Goal: Information Seeking & Learning: Learn about a topic

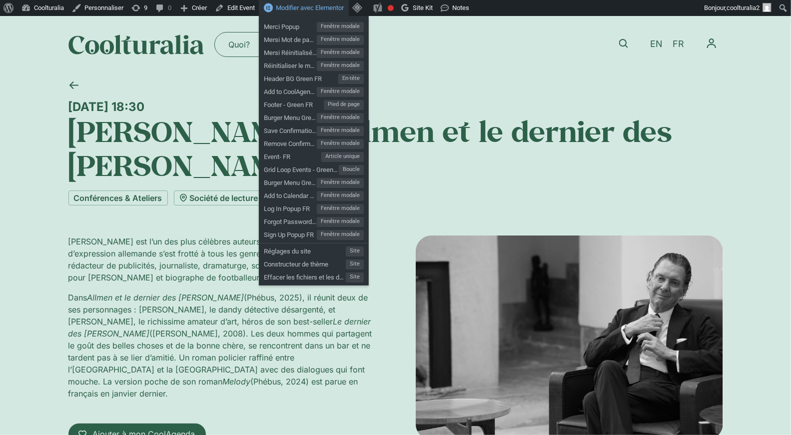
click at [173, 159] on h1 "[PERSON_NAME] – Allmen et le dernier des [PERSON_NAME]" at bounding box center [395, 148] width 654 height 68
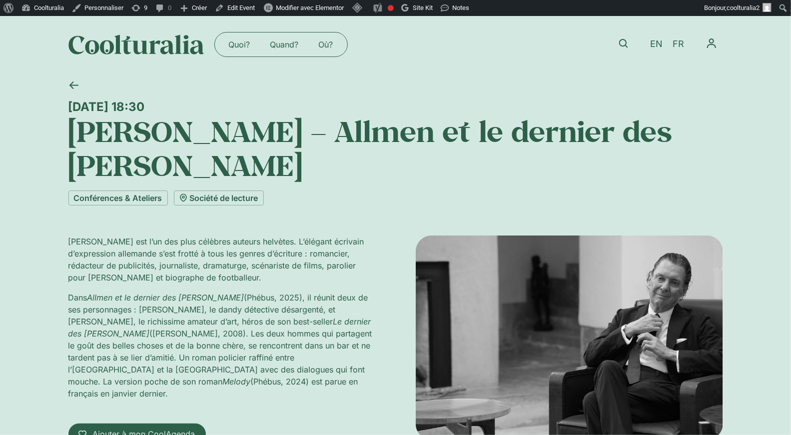
drag, startPoint x: 229, startPoint y: 108, endPoint x: 52, endPoint y: 108, distance: 176.9
click at [52, 108] on div "Mardi 23 septembre, 18:30 Martin Suter – Allmen et le dernier des Weynfeldt Con…" at bounding box center [395, 314] width 791 height 482
copy div "Mardi 23 septembre, 18:30"
click at [651, 40] on span "EN" at bounding box center [656, 44] width 12 height 10
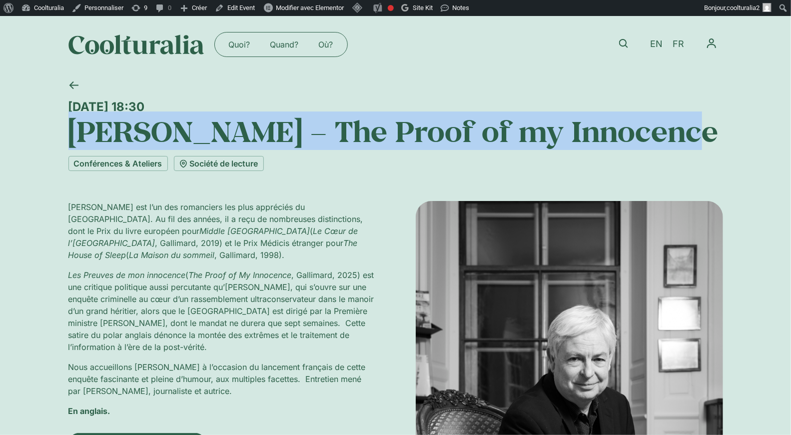
drag, startPoint x: 688, startPoint y: 128, endPoint x: 72, endPoint y: 136, distance: 616.0
click at [72, 136] on h1 "Jonathan Coe – The Proof of my Innocence" at bounding box center [395, 131] width 654 height 34
copy h1 "Jonathan Coe – The Proof of my Innocence"
drag, startPoint x: 230, startPoint y: 100, endPoint x: 63, endPoint y: 101, distance: 166.9
click at [63, 101] on div "Lundi 29 septembre, 18:30 Jonathan Coe – The Proof of my Innocence Conférences …" at bounding box center [395, 392] width 791 height 638
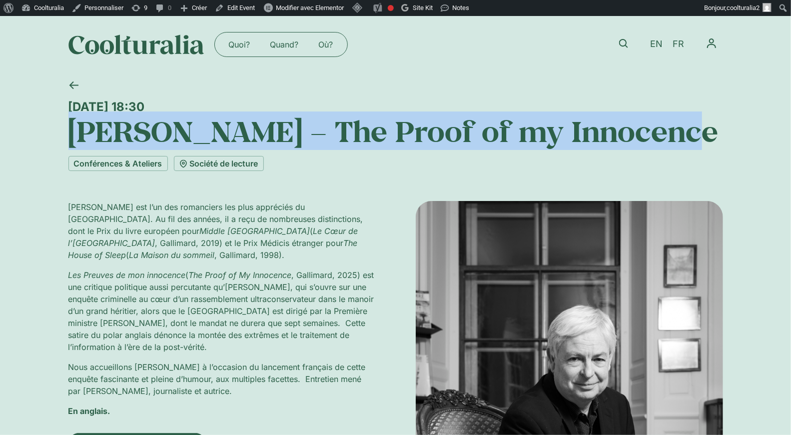
copy div "Lundi 29 septembre, 18:30"
click at [650, 41] on link "EN" at bounding box center [656, 44] width 22 height 14
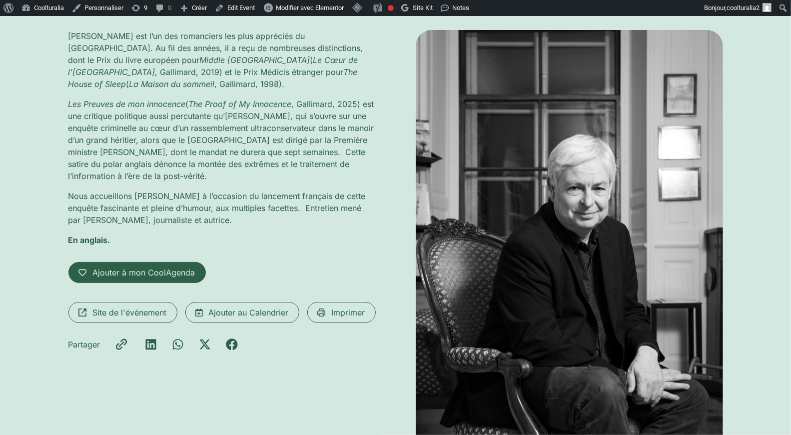
scroll to position [177, 0]
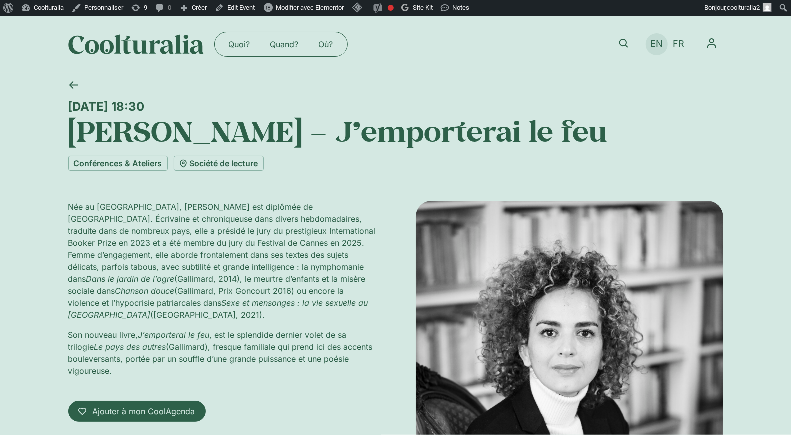
click at [652, 46] on span "EN" at bounding box center [656, 44] width 12 height 10
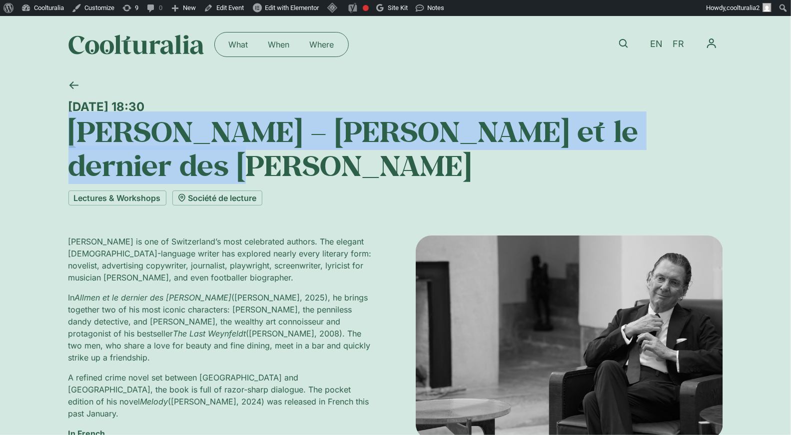
drag, startPoint x: 219, startPoint y: 170, endPoint x: 59, endPoint y: 132, distance: 164.3
click at [59, 132] on div "Tuesday 23 September, 18:30 Martin Suter – Allmen et le dernier des Weynfeldt L…" at bounding box center [395, 330] width 791 height 514
copy h1 "Martin Suter – Allmen et le dernier des Weynfeldt"
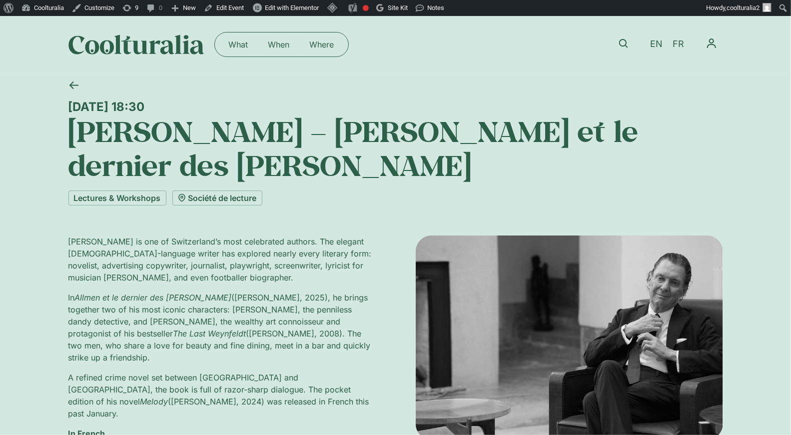
drag, startPoint x: 249, startPoint y: 112, endPoint x: 59, endPoint y: 103, distance: 190.6
click at [59, 103] on div "Tuesday 23 September, 18:30 Martin Suter – Allmen et le dernier des Weynfeldt L…" at bounding box center [395, 330] width 791 height 514
drag, startPoint x: 259, startPoint y: 106, endPoint x: 68, endPoint y: 102, distance: 191.4
click at [68, 102] on div "Tuesday 23 September, 18:30" at bounding box center [395, 106] width 654 height 14
copy div "Tuesday 23 September, 18:30"
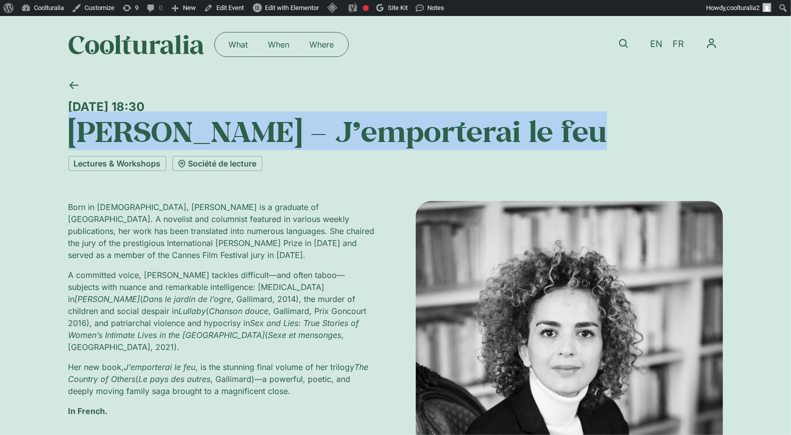
drag, startPoint x: 575, startPoint y: 131, endPoint x: 69, endPoint y: 133, distance: 505.6
click at [69, 133] on h1 "[PERSON_NAME] – J’emporterai le feu" at bounding box center [395, 131] width 654 height 34
copy h1 "[PERSON_NAME] – J’emporterai le feu"
click at [219, 117] on h1 "[PERSON_NAME] – J’emporterai le feu" at bounding box center [395, 131] width 654 height 34
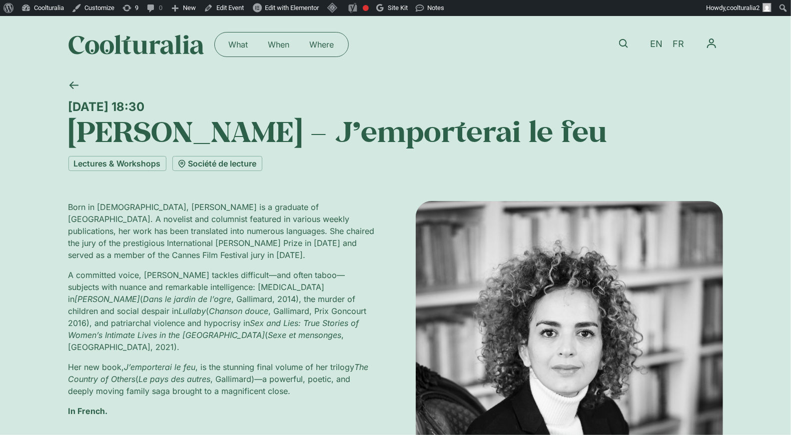
drag, startPoint x: 239, startPoint y: 107, endPoint x: 55, endPoint y: 95, distance: 184.7
click at [55, 95] on div "Tuesday 11 November, 18:30 Leïla Slimani – J’emporterai le feu Lectures & Works…" at bounding box center [395, 392] width 791 height 638
copy div "Tuesday 11 November, 18:30"
click at [314, 96] on div at bounding box center [391, 86] width 661 height 26
